Goal: Browse casually

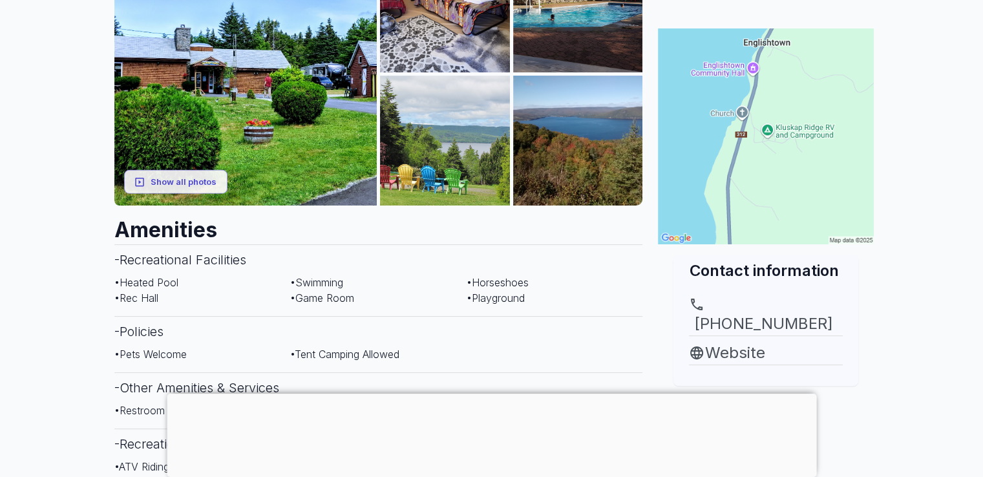
scroll to position [259, 0]
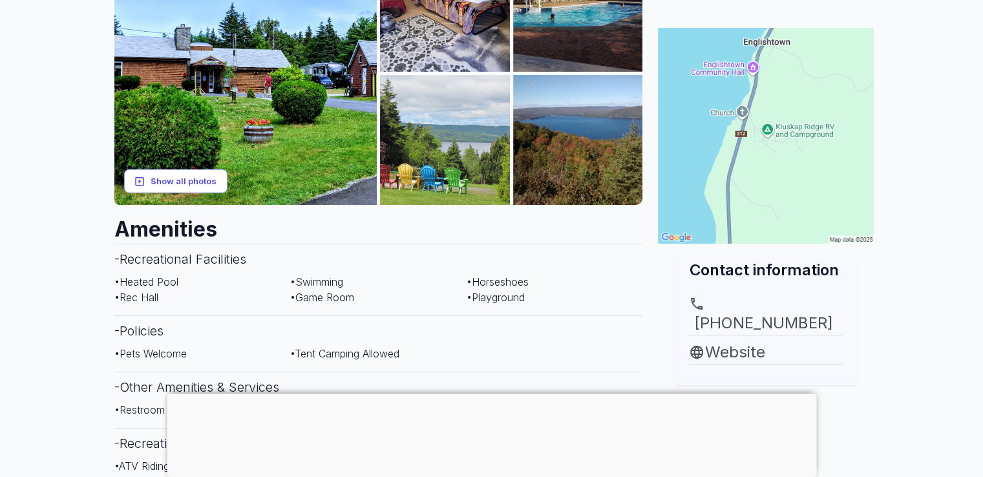
click at [178, 176] on button "Show all photos" at bounding box center [175, 181] width 103 height 24
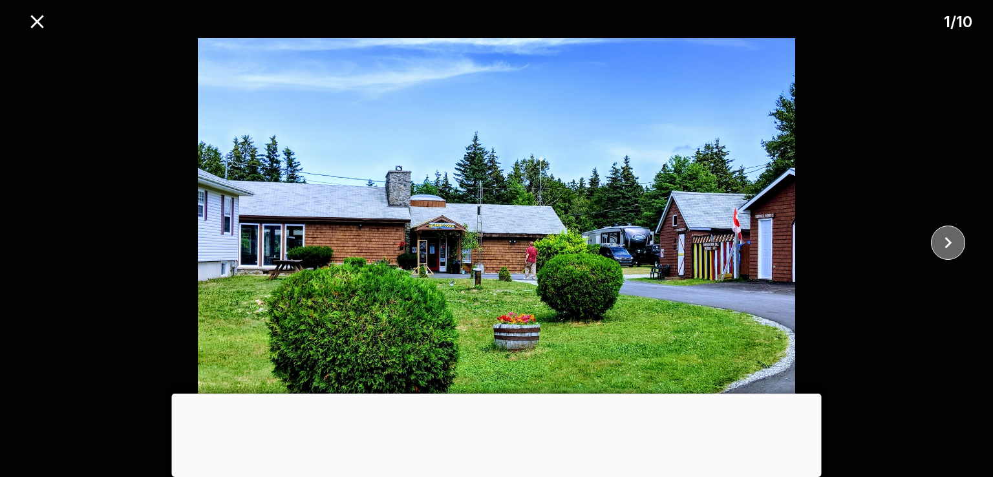
click at [953, 242] on icon "close" at bounding box center [948, 242] width 23 height 23
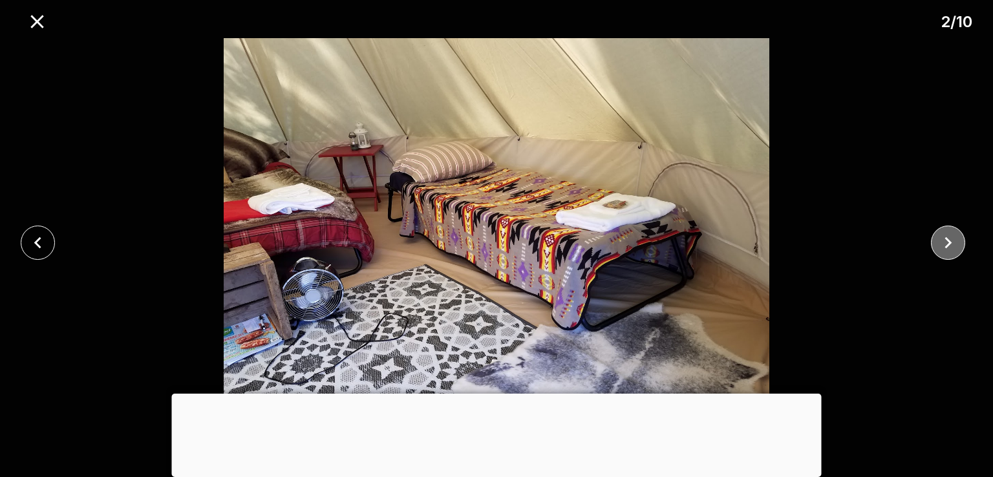
click at [953, 242] on icon "close" at bounding box center [948, 242] width 23 height 23
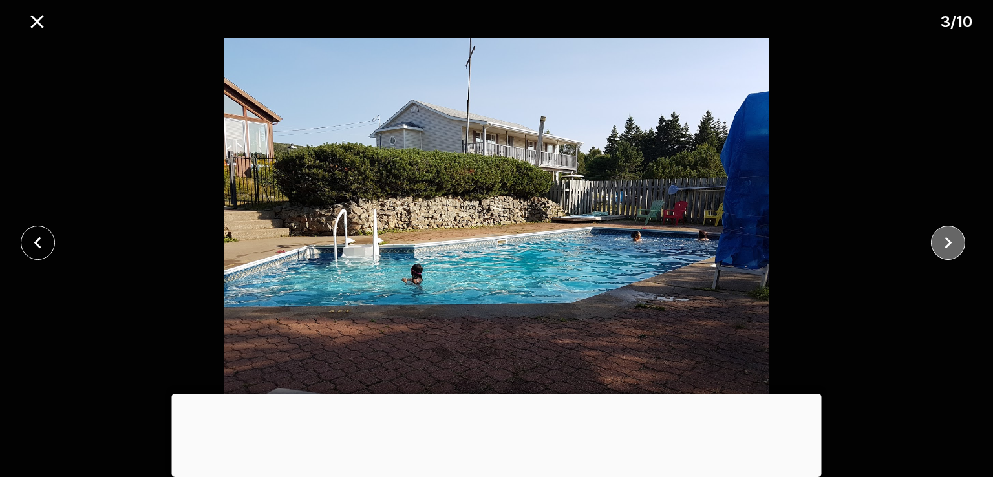
click at [953, 242] on icon "close" at bounding box center [948, 242] width 23 height 23
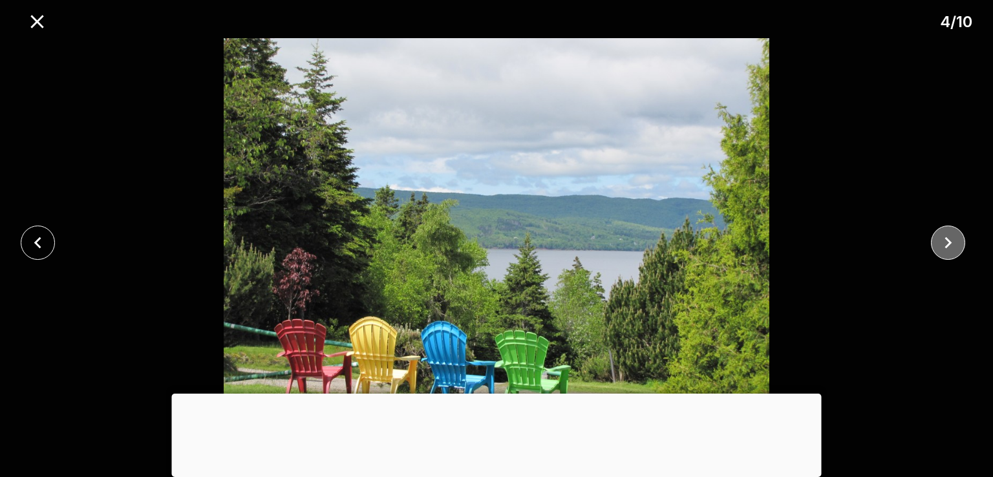
click at [953, 242] on icon "close" at bounding box center [948, 242] width 23 height 23
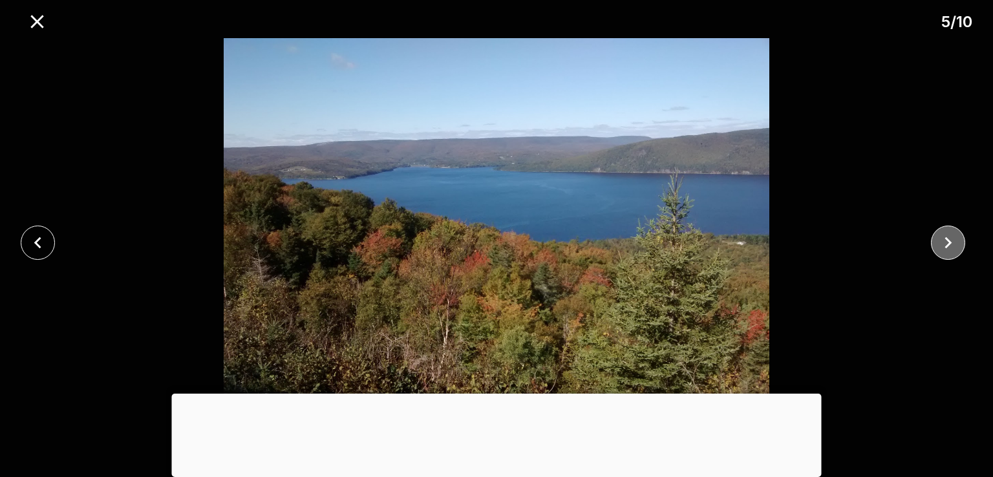
click at [953, 242] on icon "close" at bounding box center [948, 242] width 23 height 23
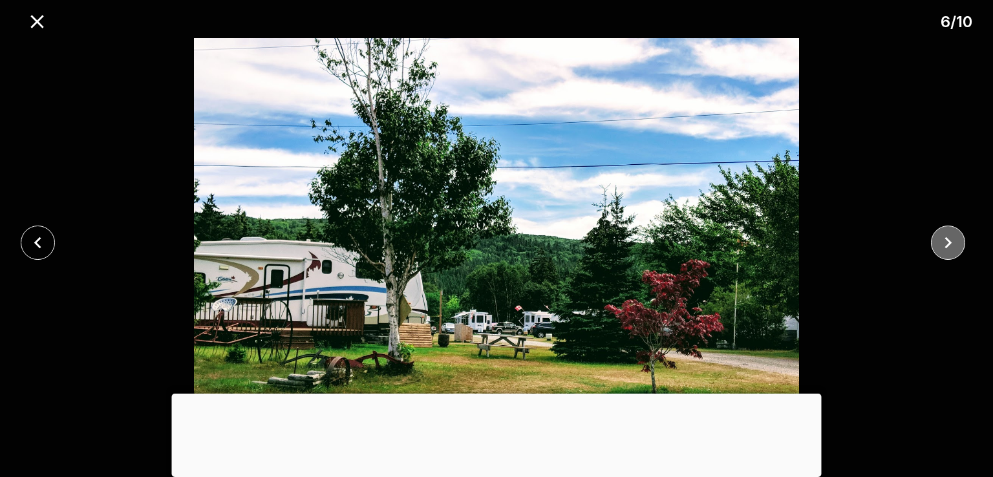
click at [953, 242] on icon "close" at bounding box center [948, 242] width 23 height 23
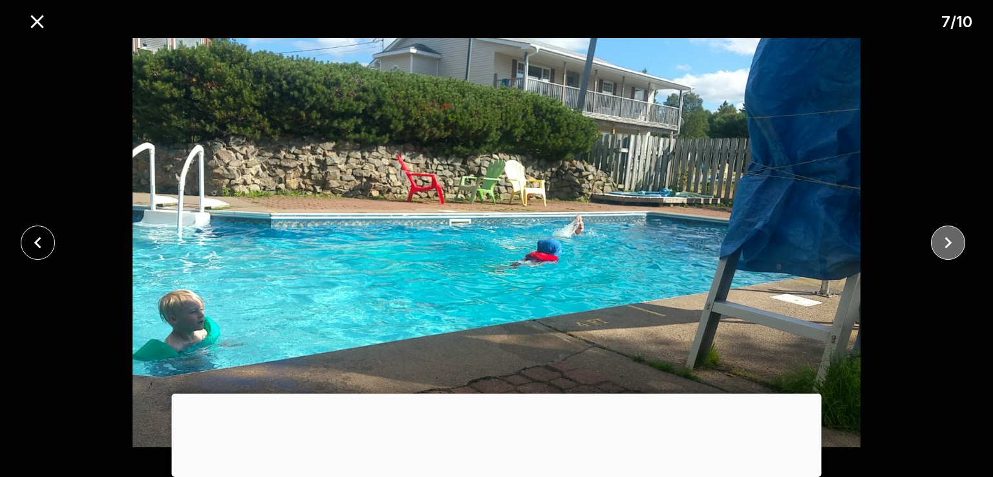
click at [953, 242] on icon "close" at bounding box center [948, 242] width 23 height 23
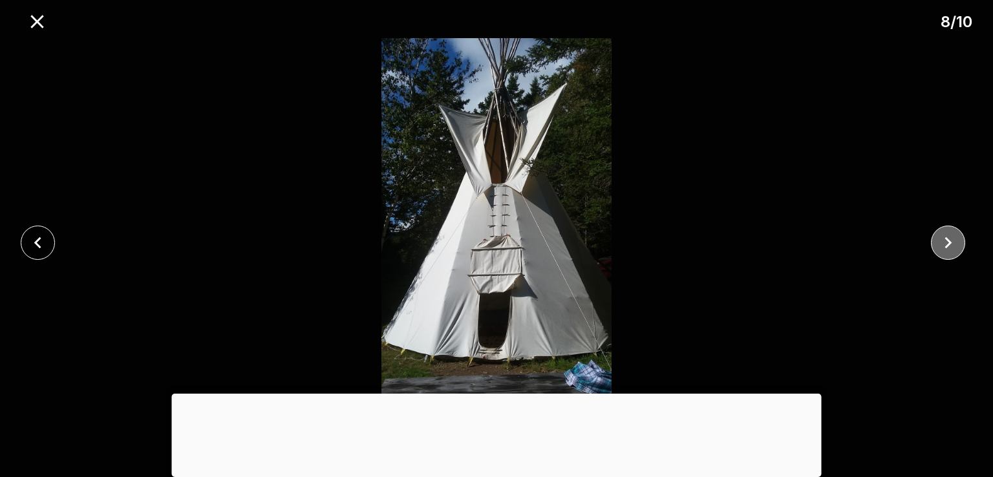
click at [953, 242] on icon "close" at bounding box center [948, 242] width 23 height 23
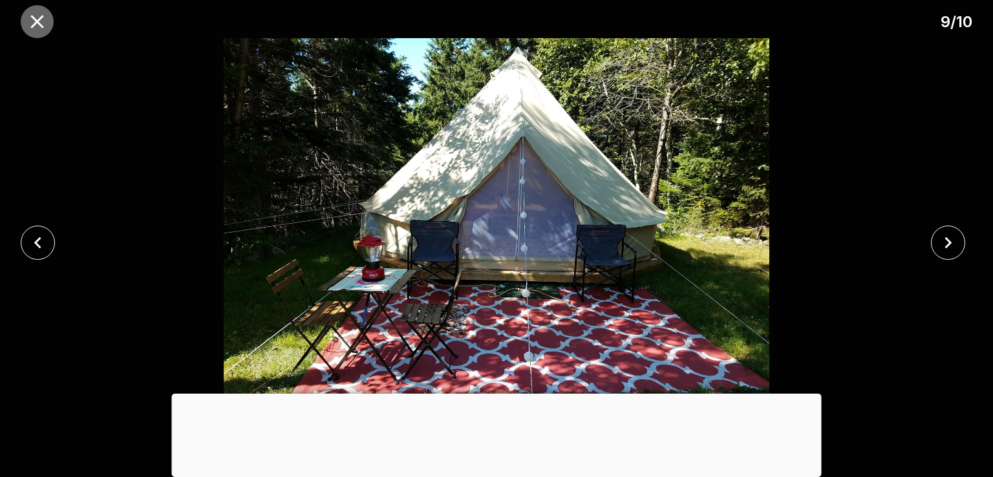
click at [34, 23] on icon "close" at bounding box center [37, 21] width 23 height 23
